Goal: Task Accomplishment & Management: Manage account settings

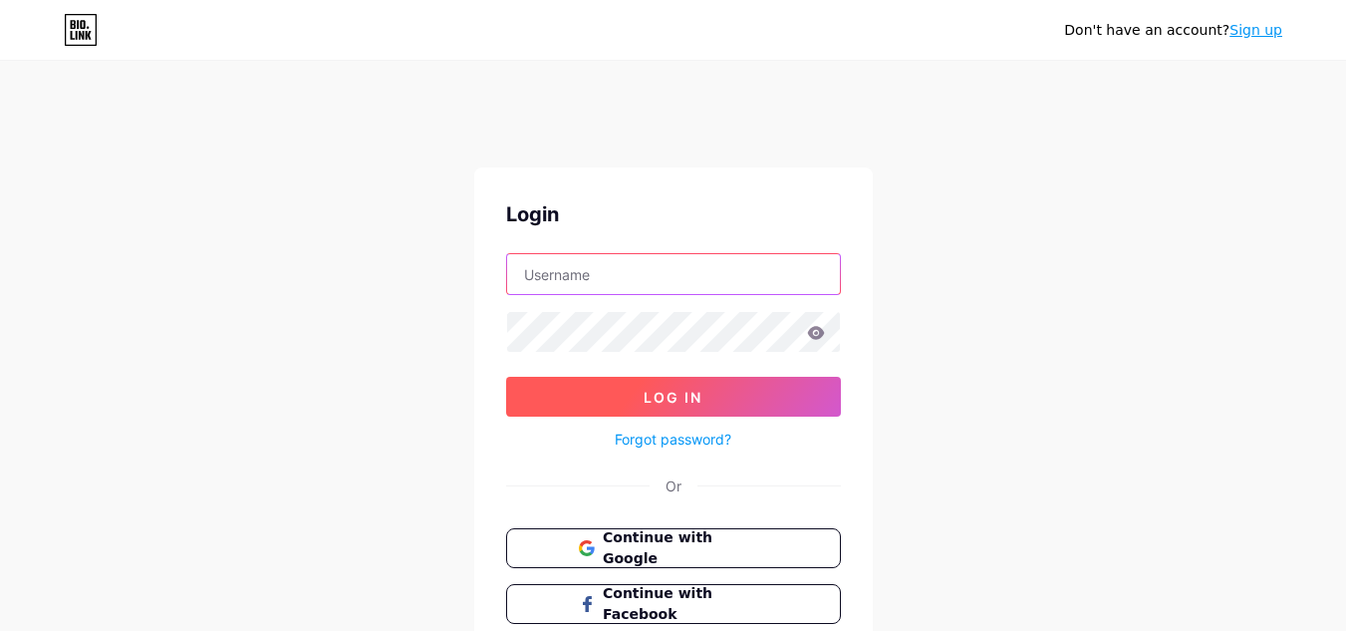
type input "[EMAIL_ADDRESS][DOMAIN_NAME]"
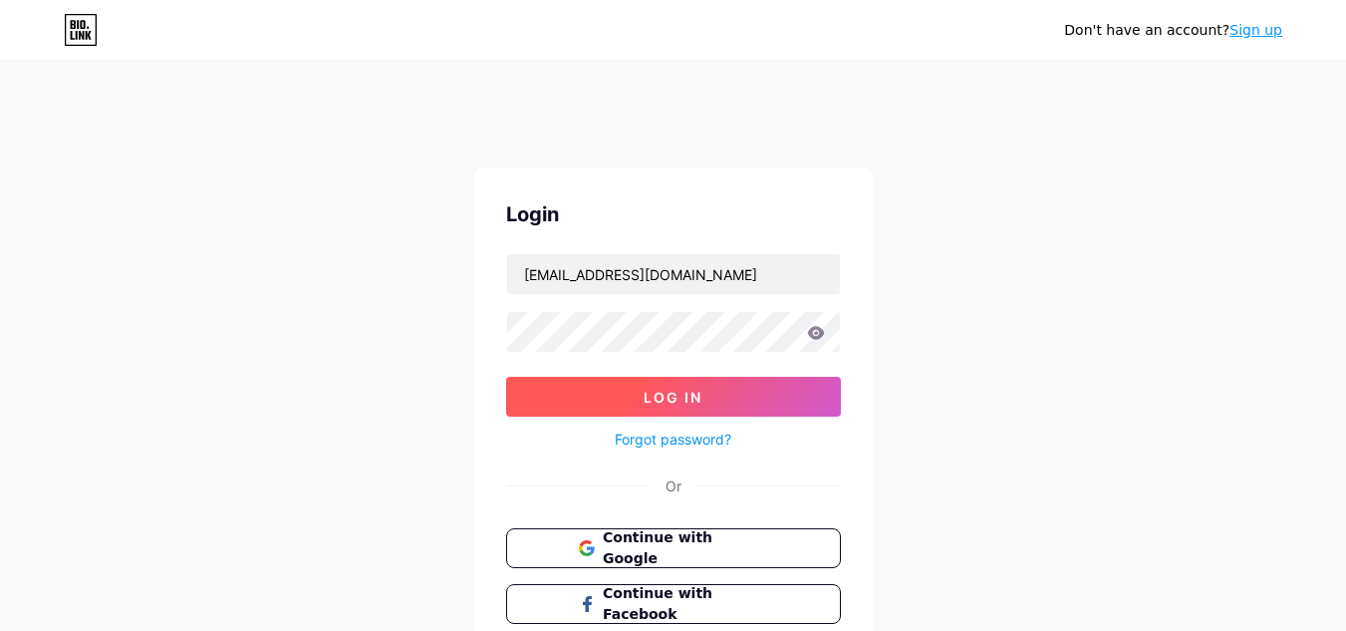
click at [682, 393] on span "Log In" at bounding box center [673, 397] width 59 height 17
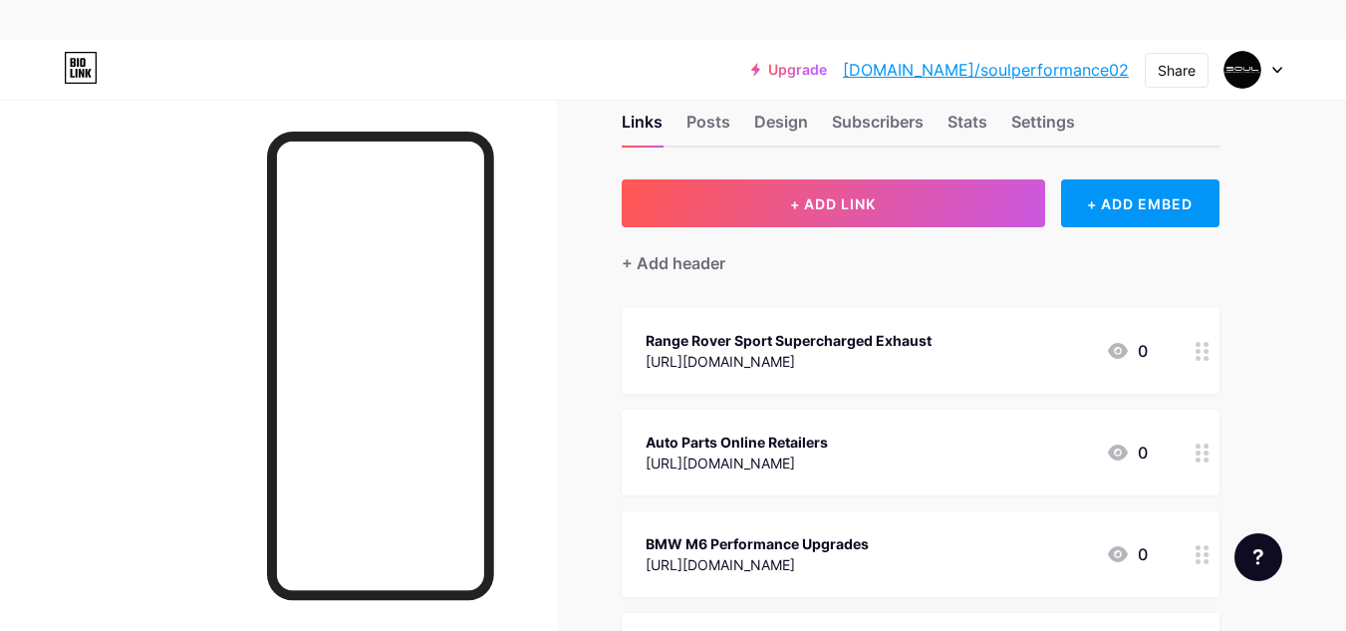
scroll to position [48, 0]
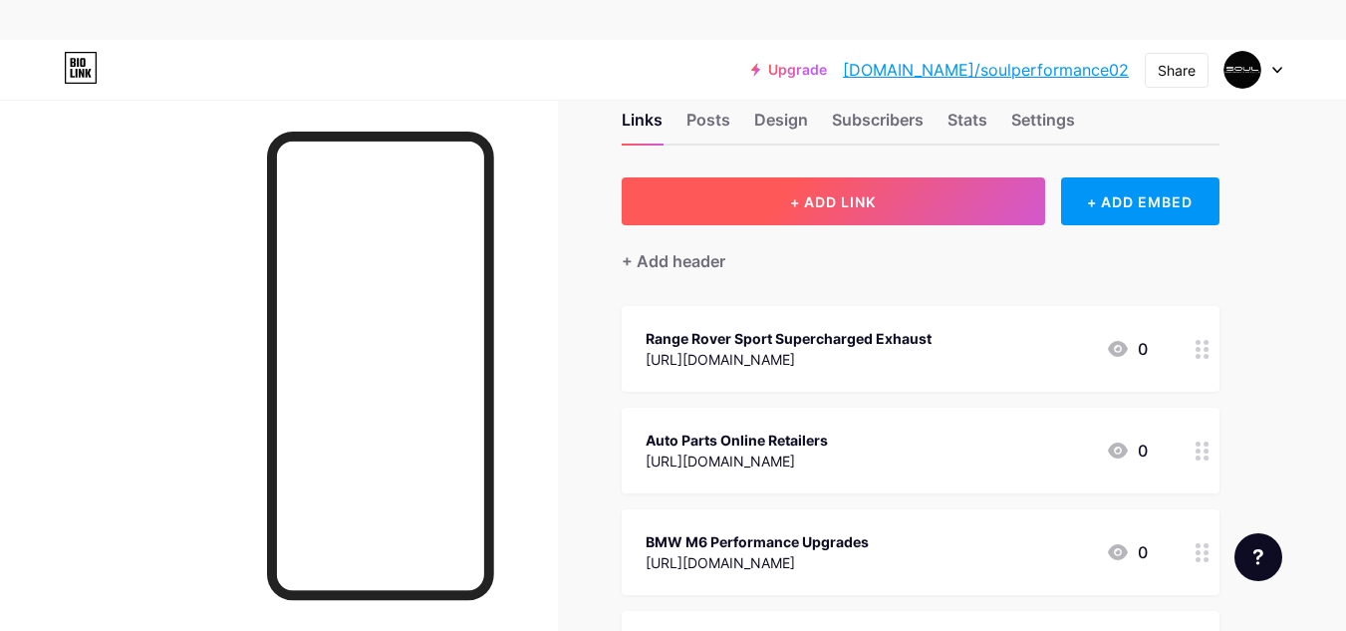
click at [804, 199] on span "+ ADD LINK" at bounding box center [833, 201] width 86 height 17
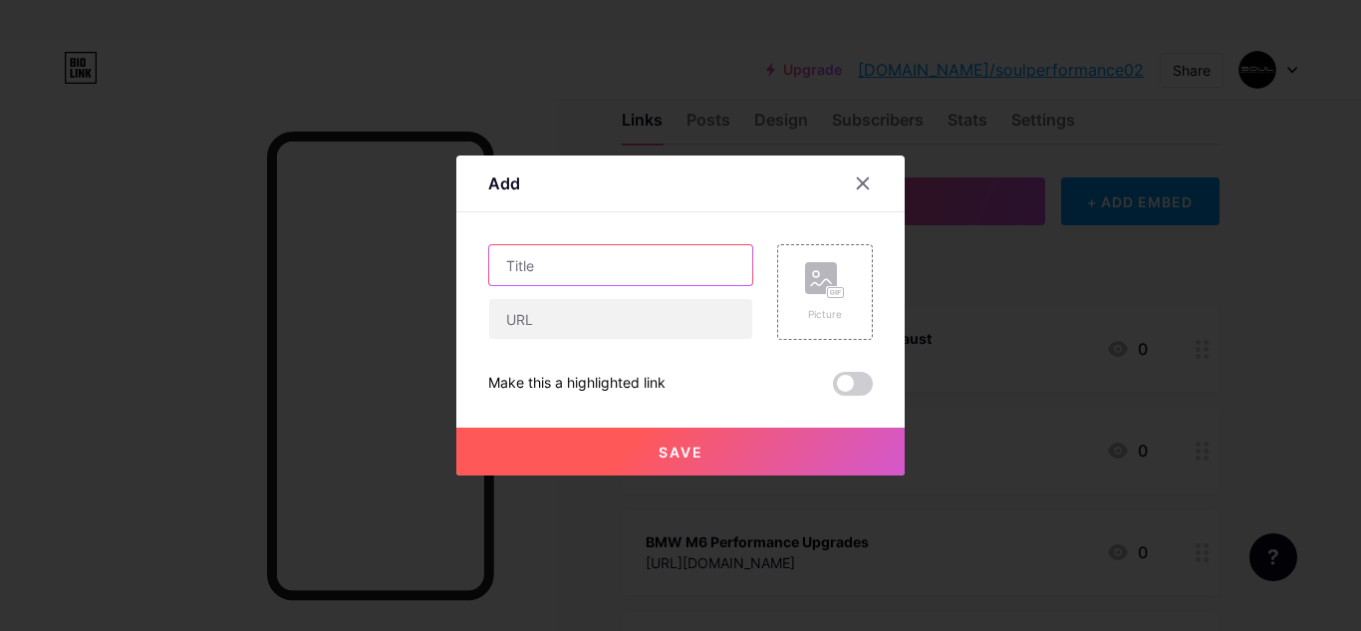
drag, startPoint x: 697, startPoint y: 265, endPoint x: 649, endPoint y: 340, distance: 88.7
click at [649, 340] on div "Picture Make this a highlighted link Save" at bounding box center [680, 319] width 385 height 151
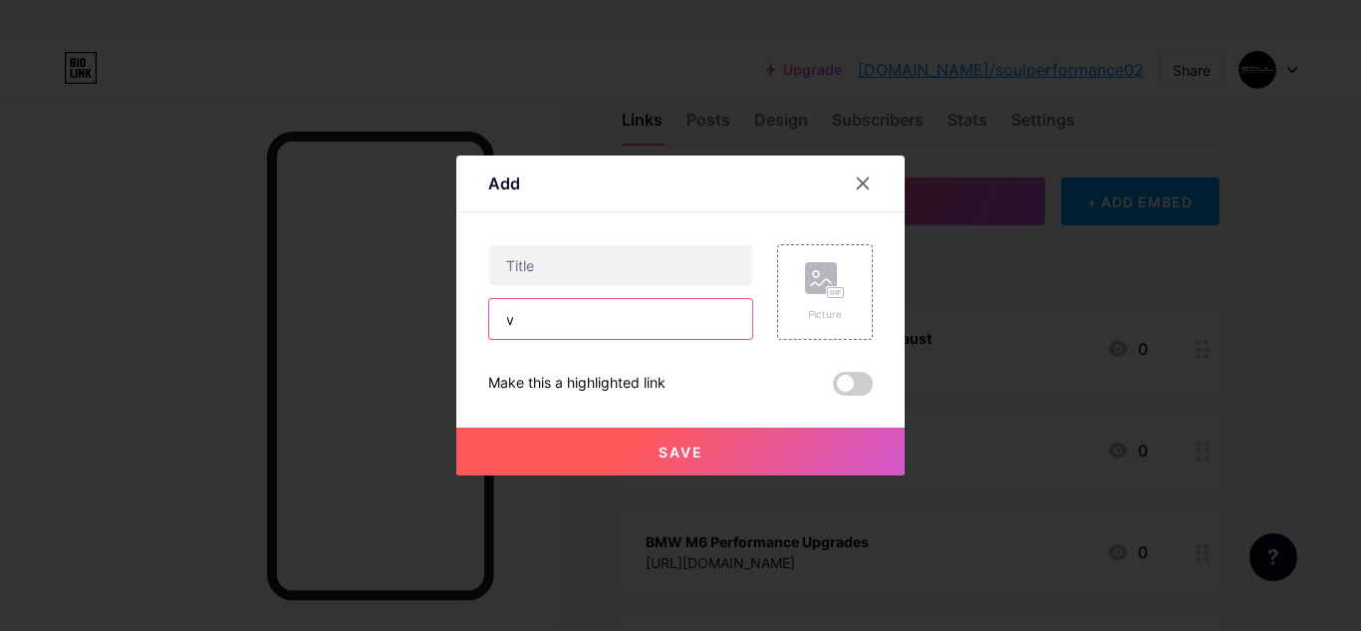
click at [644, 335] on input "v" at bounding box center [620, 319] width 263 height 40
paste input "[URL][DOMAIN_NAME]"
type input "[URL][DOMAIN_NAME]"
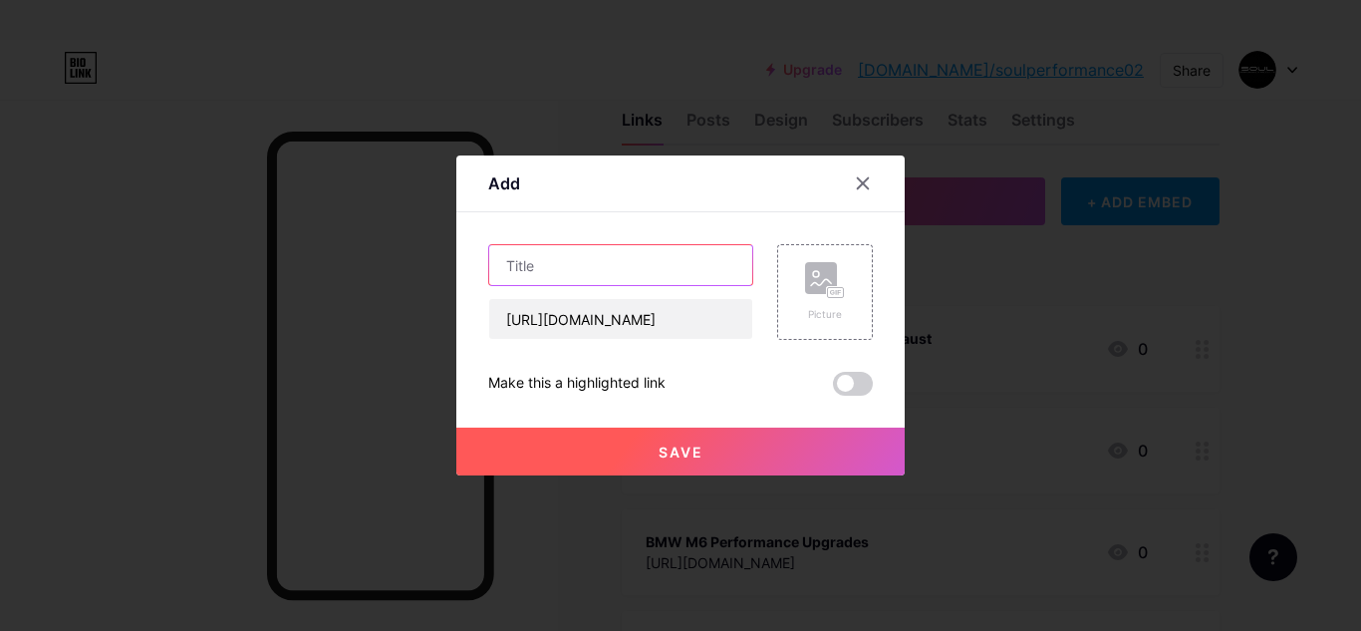
paste input "Audi RS6 Exhaust System"
click at [637, 263] on input "Audi RS6 Exhaust System" at bounding box center [620, 265] width 263 height 40
type input "Audi RS6 Exhaust System"
click at [851, 376] on span at bounding box center [853, 384] width 40 height 24
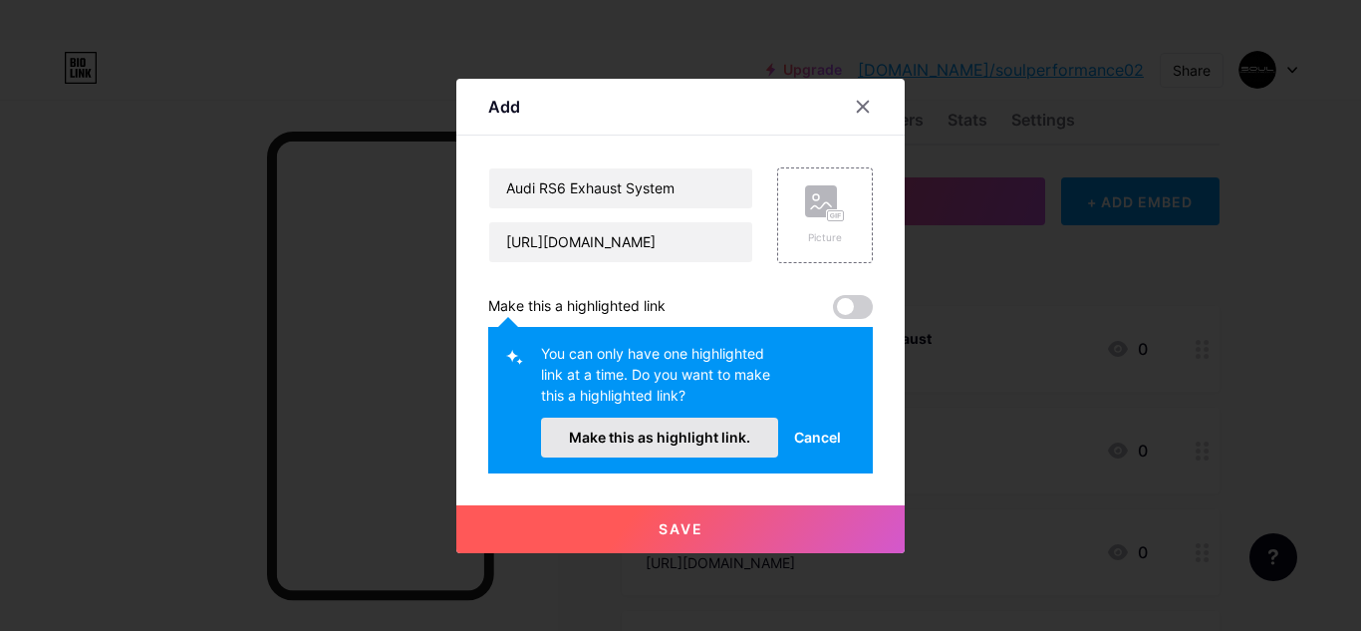
click at [717, 436] on span "Make this as highlight link." at bounding box center [659, 437] width 181 height 17
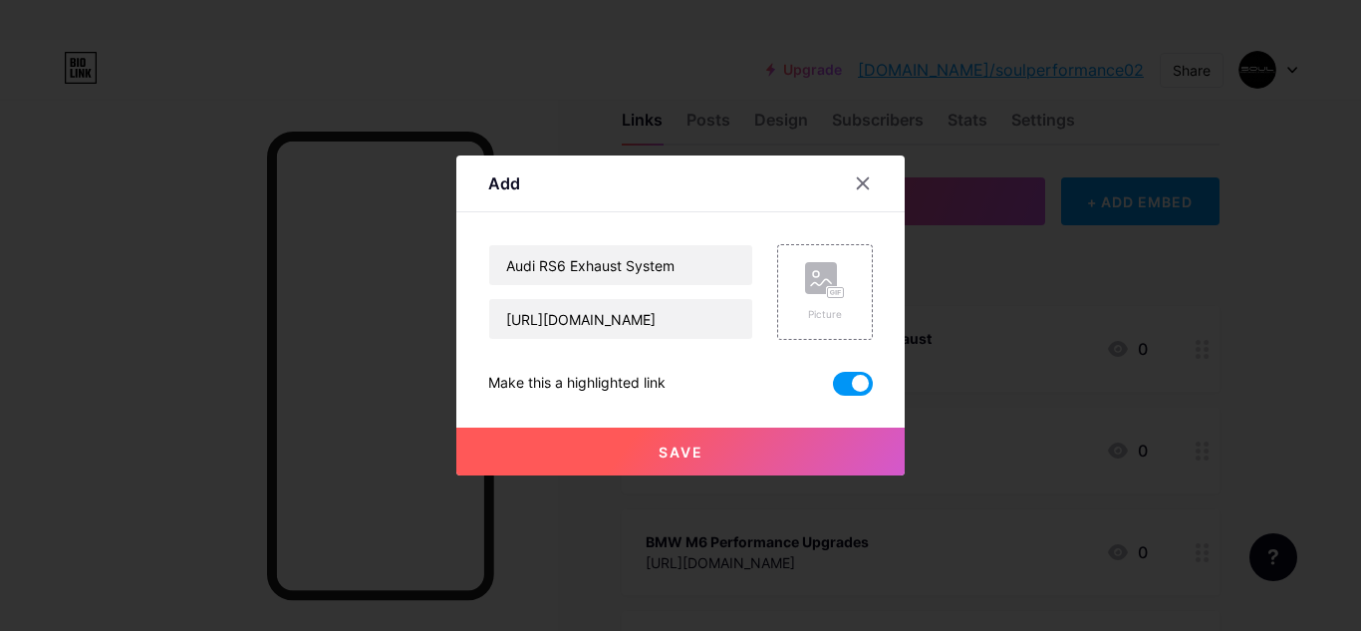
click at [710, 450] on button "Save" at bounding box center [680, 452] width 448 height 48
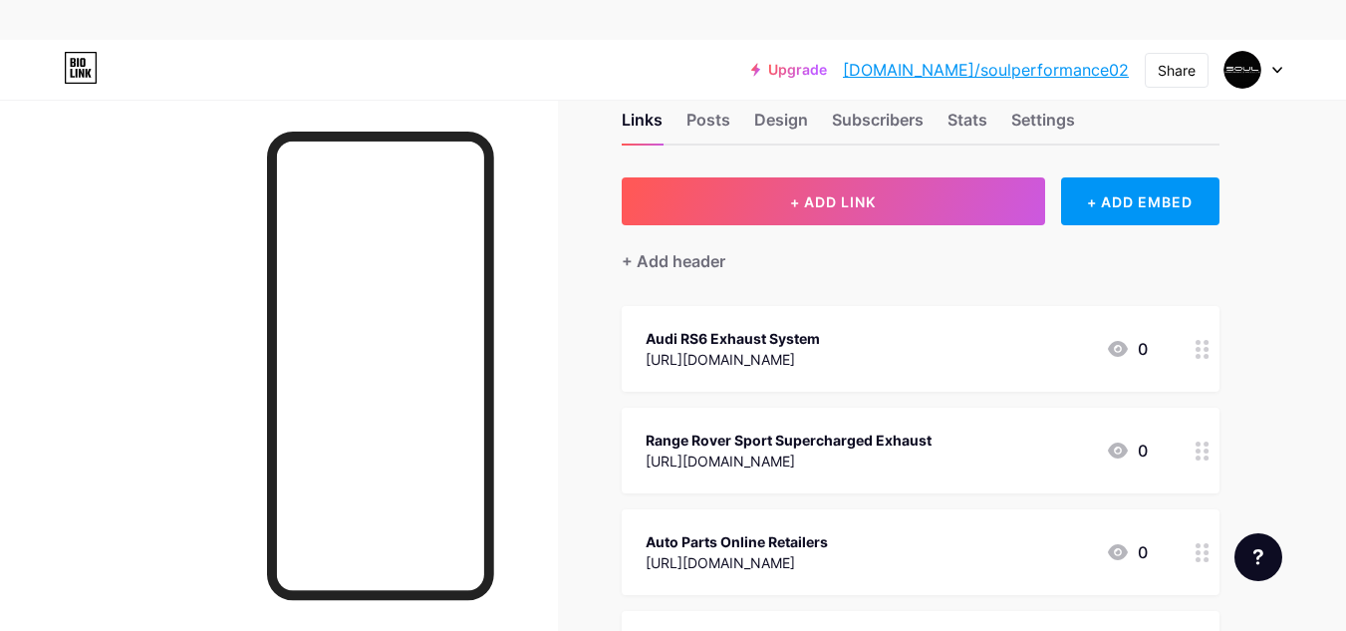
click at [1054, 77] on link "[DOMAIN_NAME]/soulperformance02" at bounding box center [986, 70] width 286 height 24
